Goal: Navigation & Orientation: Find specific page/section

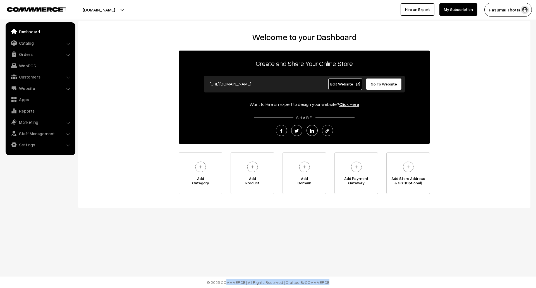
drag, startPoint x: 325, startPoint y: 282, endPoint x: 205, endPoint y: 281, distance: 120.0
click at [205, 281] on footer "© 2025 COMMMERCE | All Rights Reserved | Crafted By COMMMERCE" at bounding box center [268, 281] width 536 height 11
drag, startPoint x: 198, startPoint y: 279, endPoint x: 331, endPoint y: 283, distance: 133.5
click at [331, 283] on footer "© 2025 COMMMERCE | All Rights Reserved | Crafted By COMMMERCE" at bounding box center [268, 281] width 536 height 11
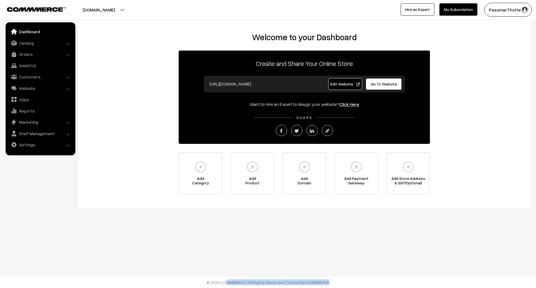
click at [332, 281] on footer "© 2025 COMMMERCE | All Rights Reserved | Crafted By COMMMERCE" at bounding box center [268, 281] width 536 height 11
drag, startPoint x: 327, startPoint y: 281, endPoint x: 205, endPoint y: 282, distance: 122.3
click at [205, 282] on footer "© 2025 COMMMERCE | All Rights Reserved | Crafted By COMMMERCE" at bounding box center [268, 281] width 536 height 11
drag, startPoint x: 204, startPoint y: 281, endPoint x: 334, endPoint y: 280, distance: 130.1
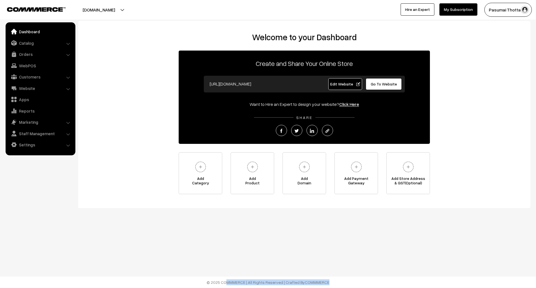
click at [334, 280] on footer "© 2025 COMMMERCE | All Rights Reserved | Crafted By COMMMERCE" at bounding box center [268, 281] width 536 height 11
drag, startPoint x: 330, startPoint y: 283, endPoint x: 198, endPoint y: 279, distance: 131.6
click at [198, 279] on footer "© 2025 COMMMERCE | All Rights Reserved | Crafted By COMMMERCE" at bounding box center [268, 281] width 536 height 11
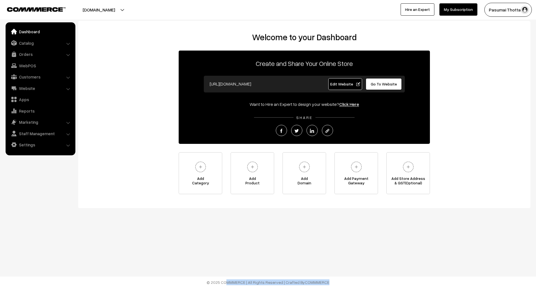
drag, startPoint x: 201, startPoint y: 281, endPoint x: 336, endPoint y: 281, distance: 135.1
click at [336, 281] on footer "© 2025 COMMMERCE | All Rights Reserved | Crafted By COMMMERCE" at bounding box center [268, 281] width 536 height 11
click at [337, 282] on footer "© 2025 COMMMERCE | All Rights Reserved | Crafted By COMMMERCE" at bounding box center [268, 281] width 536 height 11
drag, startPoint x: 333, startPoint y: 282, endPoint x: 203, endPoint y: 281, distance: 130.1
click at [203, 281] on footer "© 2025 COMMMERCE | All Rights Reserved | Crafted By COMMMERCE" at bounding box center [268, 281] width 536 height 11
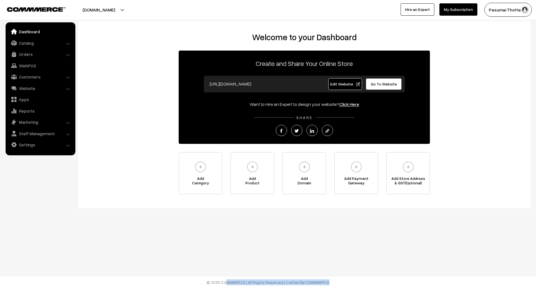
click at [203, 281] on footer "© 2025 COMMMERCE | All Rights Reserved | Crafted By COMMMERCE" at bounding box center [268, 281] width 536 height 11
click at [263, 103] on div "Want to Hire an Expert to design your website? Click Here" at bounding box center [304, 104] width 251 height 7
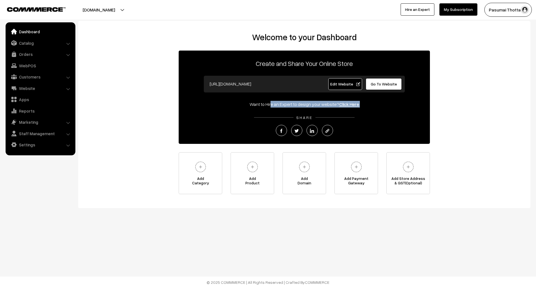
click at [263, 103] on div "Want to Hire an Expert to design your website? Click Here" at bounding box center [304, 104] width 251 height 7
drag, startPoint x: 250, startPoint y: 104, endPoint x: 360, endPoint y: 102, distance: 109.7
click at [360, 102] on div "Want to Hire an Expert to design your website? Click Here" at bounding box center [304, 104] width 251 height 7
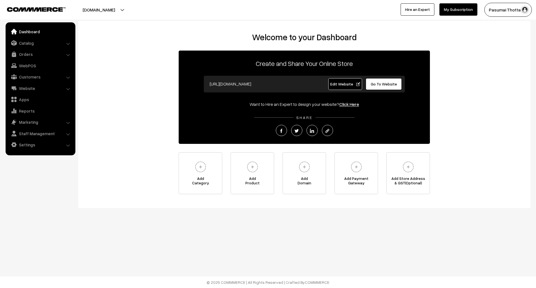
click at [316, 114] on p "SHARE" at bounding box center [304, 117] width 251 height 6
click at [306, 117] on span "SHARE" at bounding box center [304, 117] width 22 height 5
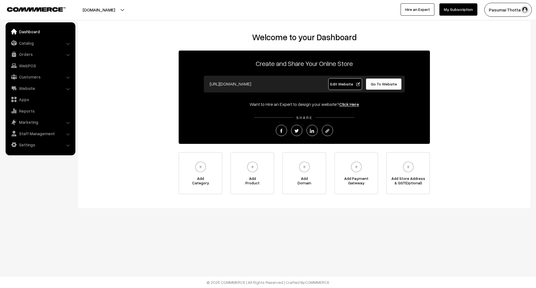
click at [309, 65] on p "Create and Share Your Online Store" at bounding box center [304, 63] width 251 height 10
click at [306, 35] on h2 "Welcome to your Dashboard" at bounding box center [304, 37] width 441 height 10
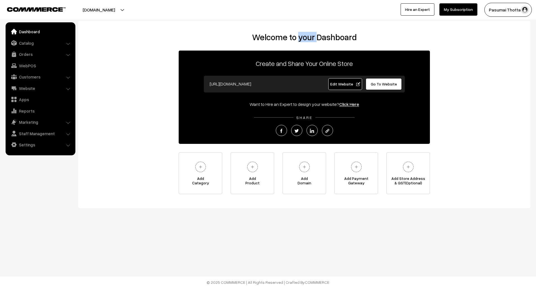
click at [306, 35] on h2 "Welcome to your Dashboard" at bounding box center [304, 37] width 441 height 10
click at [301, 61] on p "Create and Share Your Online Store" at bounding box center [304, 63] width 251 height 10
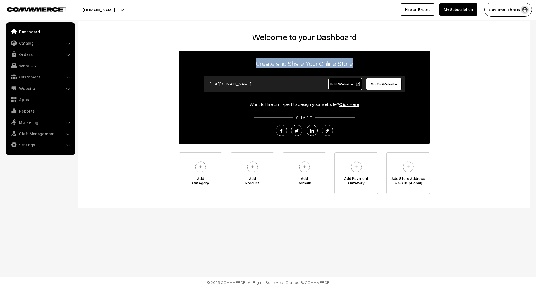
click at [301, 61] on p "Create and Share Your Online Store" at bounding box center [304, 63] width 251 height 10
click at [50, 144] on link "Settings" at bounding box center [40, 145] width 66 height 10
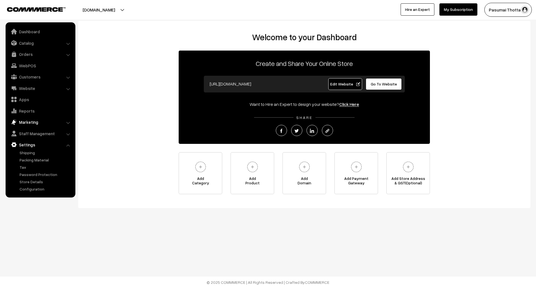
click at [48, 125] on link "Marketing" at bounding box center [40, 122] width 66 height 10
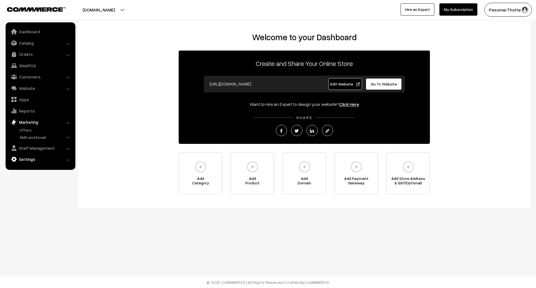
click at [33, 159] on link "Settings" at bounding box center [40, 159] width 66 height 10
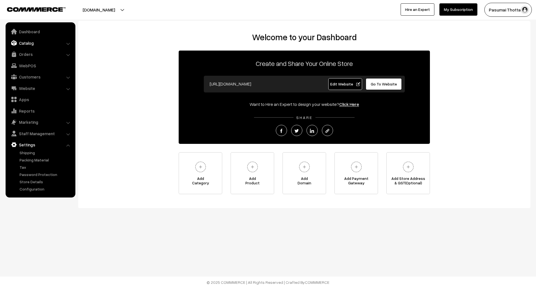
click at [59, 43] on link "Catalog" at bounding box center [40, 43] width 66 height 10
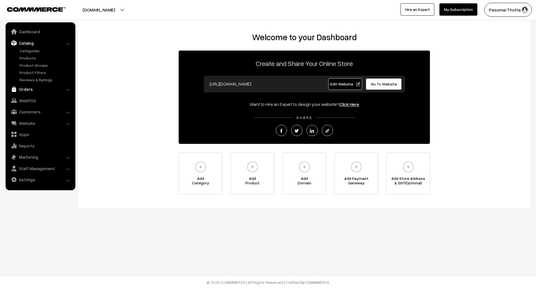
click at [40, 90] on link "Orders" at bounding box center [40, 89] width 66 height 10
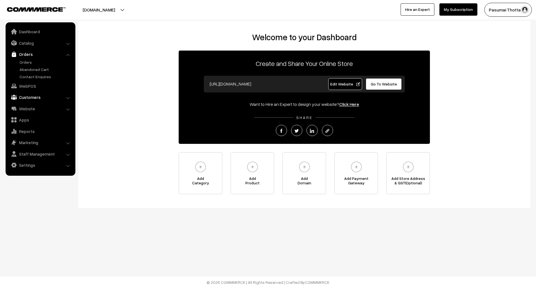
click at [39, 99] on link "Customers" at bounding box center [40, 97] width 66 height 10
click at [38, 107] on link "Website" at bounding box center [40, 109] width 66 height 10
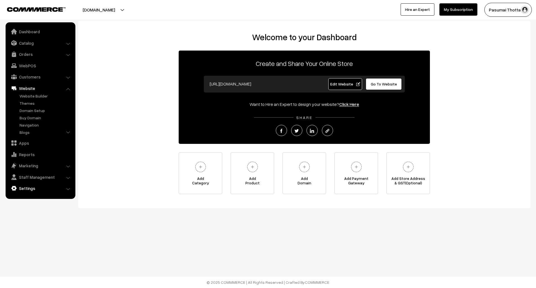
click at [31, 186] on link "Settings" at bounding box center [40, 188] width 66 height 10
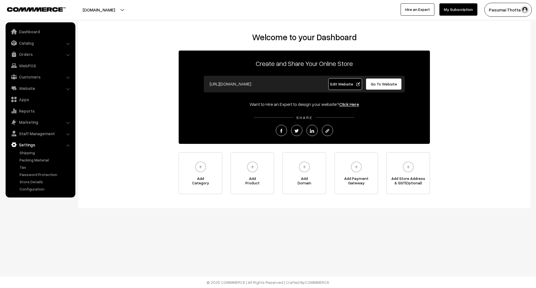
click at [319, 24] on div "Welcome to your Dashboard Create and Share Your Online Store https://pasumaitho…" at bounding box center [304, 114] width 452 height 187
click at [457, 9] on link "My Subscription" at bounding box center [458, 9] width 38 height 12
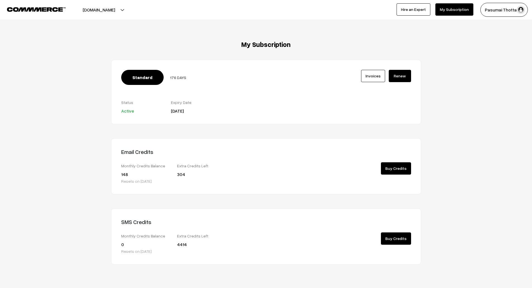
click at [57, 9] on img at bounding box center [36, 9] width 59 height 4
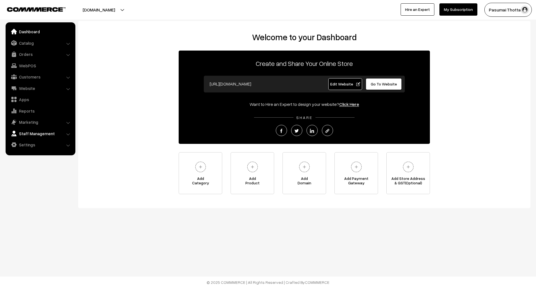
click at [52, 134] on link "Staff Management" at bounding box center [40, 133] width 66 height 10
click at [41, 140] on link "Backend Users" at bounding box center [45, 141] width 55 height 6
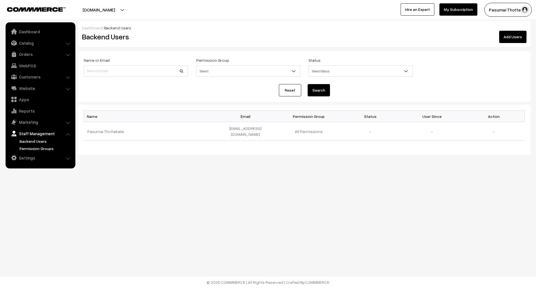
click at [41, 147] on link "Permission Groups" at bounding box center [45, 148] width 55 height 6
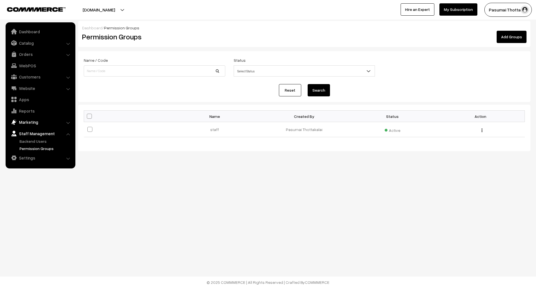
click at [34, 120] on link "Marketing" at bounding box center [40, 122] width 66 height 10
click at [31, 129] on link "Offers" at bounding box center [45, 130] width 55 height 6
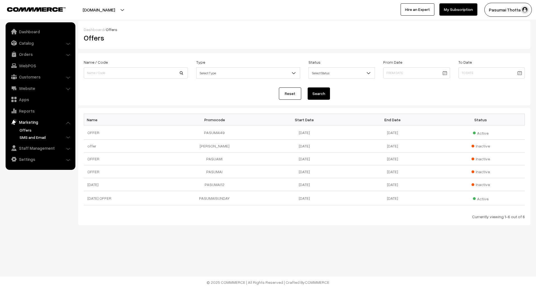
click at [27, 138] on link "SMS and Email" at bounding box center [45, 137] width 55 height 6
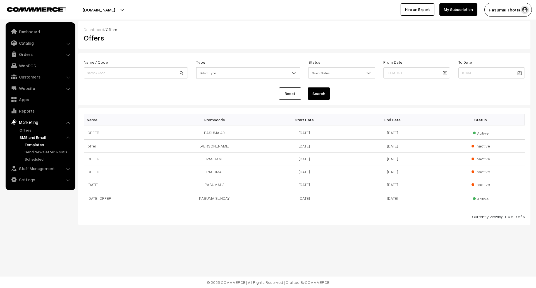
click at [28, 143] on link "Templates" at bounding box center [48, 145] width 50 height 6
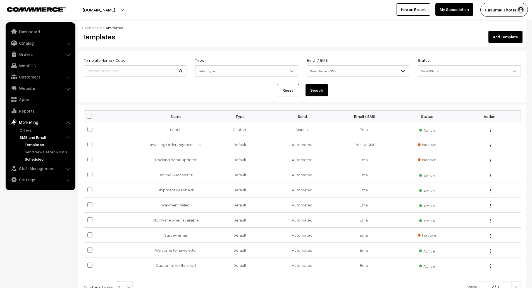
click at [38, 159] on link "Scheduled" at bounding box center [48, 159] width 50 height 6
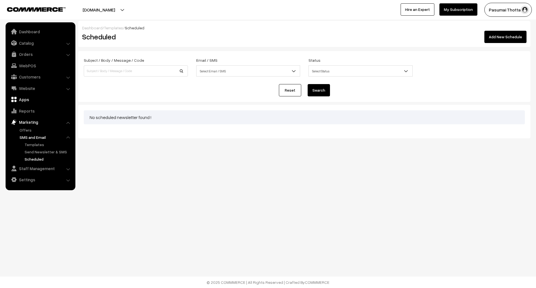
click at [34, 100] on link "Apps" at bounding box center [40, 99] width 66 height 10
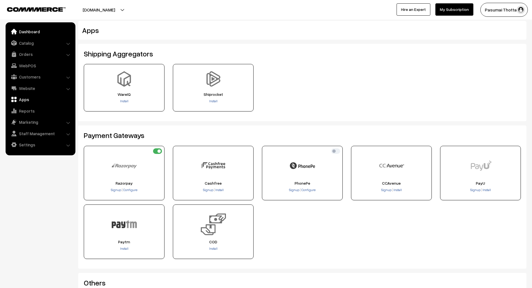
click at [48, 32] on link "Dashboard" at bounding box center [40, 32] width 66 height 10
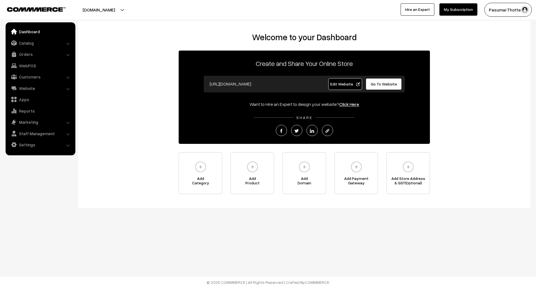
click at [349, 83] on span "Edit Website" at bounding box center [345, 84] width 30 height 5
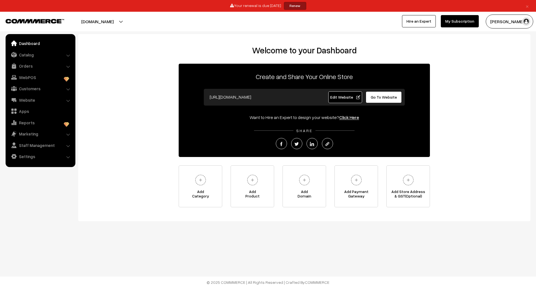
click at [527, 6] on link "×" at bounding box center [527, 6] width 8 height 7
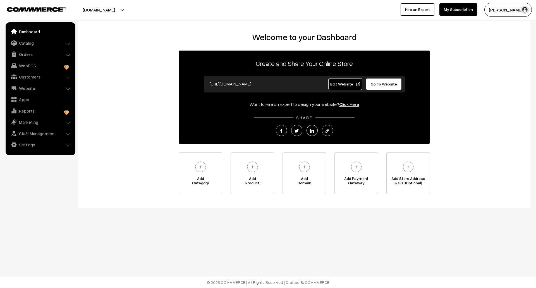
click at [469, 49] on div "Welcome to your Dashboard Create and Share Your Online Store https://bedhugs.in…" at bounding box center [304, 113] width 441 height 162
click at [50, 52] on link "Orders" at bounding box center [40, 54] width 66 height 10
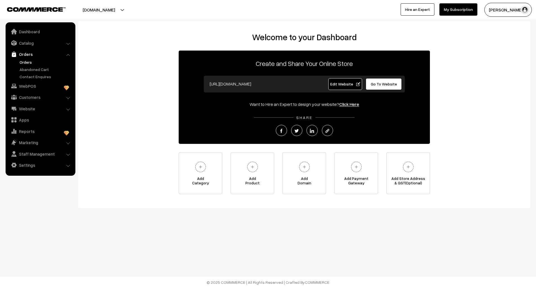
click at [28, 61] on link "Orders" at bounding box center [45, 62] width 55 height 6
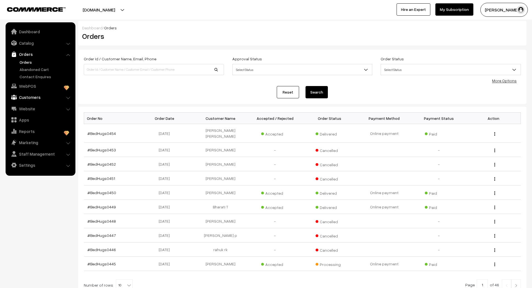
click at [38, 98] on link "Customers" at bounding box center [40, 97] width 66 height 10
click at [39, 100] on link "Subscribers" at bounding box center [45, 99] width 55 height 6
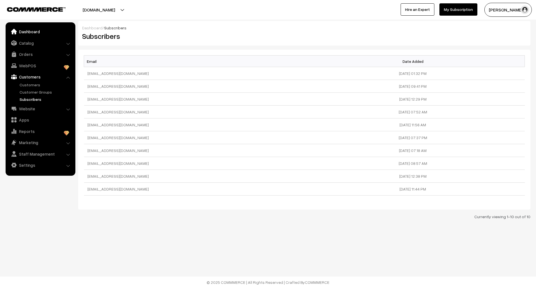
click at [39, 31] on link "Dashboard" at bounding box center [40, 32] width 66 height 10
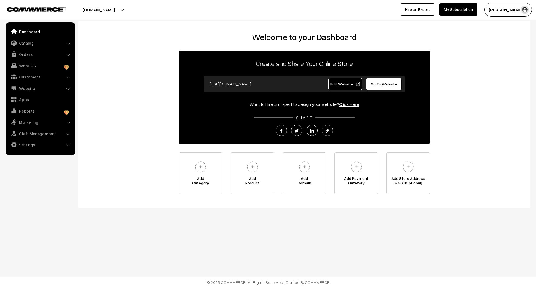
click at [121, 41] on h2 "Welcome to your Dashboard" at bounding box center [304, 37] width 441 height 10
click at [343, 84] on span "Edit Website" at bounding box center [345, 84] width 30 height 5
